Goal: Find contact information: Find contact information

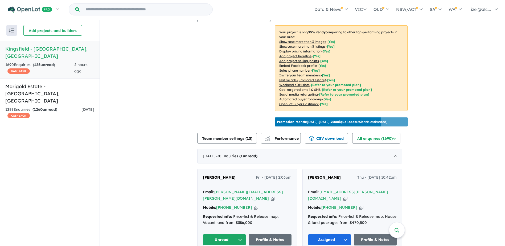
scroll to position [160, 0]
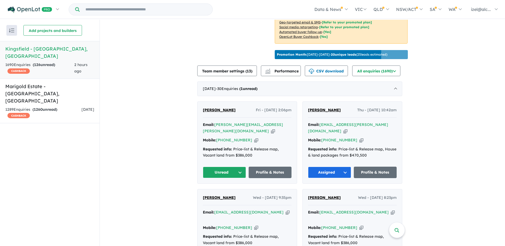
click at [271, 128] on icon "button" at bounding box center [273, 131] width 4 height 6
click at [254, 137] on icon "button" at bounding box center [256, 140] width 4 height 6
drag, startPoint x: 235, startPoint y: 113, endPoint x: 198, endPoint y: 113, distance: 36.5
click at [198, 113] on div "rachel carter Fri - 29/08/2025, 2:06pm Email: rachel.j.l.carter@gmail.com Copie…" at bounding box center [246, 143] width 99 height 82
copy span "[PERSON_NAME]"
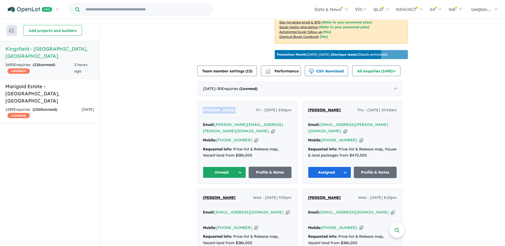
click at [228, 167] on button "Unread" at bounding box center [224, 172] width 43 height 11
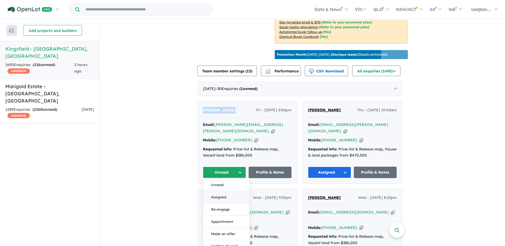
click at [242, 191] on button "Assigned" at bounding box center [226, 197] width 46 height 12
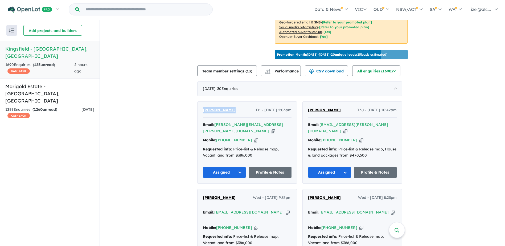
click at [271, 128] on icon "button" at bounding box center [273, 131] width 4 height 6
copy span "[PERSON_NAME]"
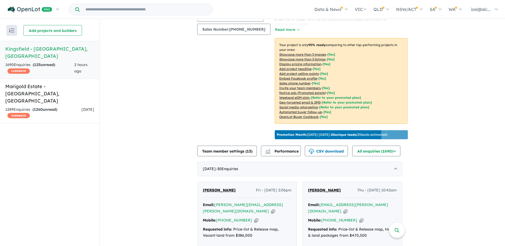
scroll to position [133, 0]
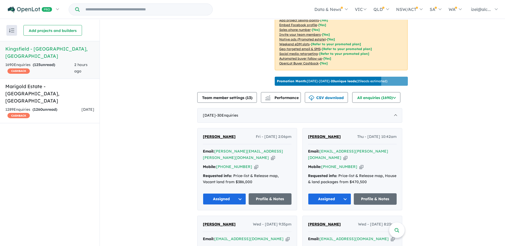
click at [271, 155] on icon "button" at bounding box center [273, 158] width 4 height 6
click at [248, 164] on div "Mobile: [PHONE_NUMBER] Copied!" at bounding box center [247, 167] width 89 height 6
click at [254, 164] on icon "button" at bounding box center [256, 167] width 4 height 6
